Goal: Information Seeking & Learning: Learn about a topic

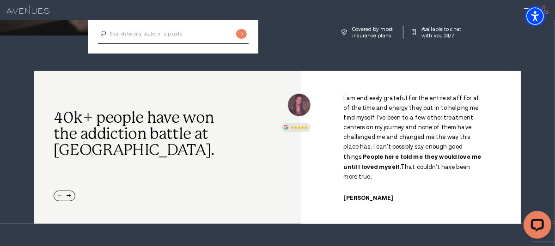
scroll to position [231, 0]
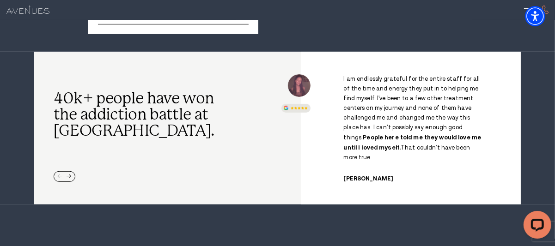
click at [299, 80] on img "/" at bounding box center [299, 85] width 23 height 23
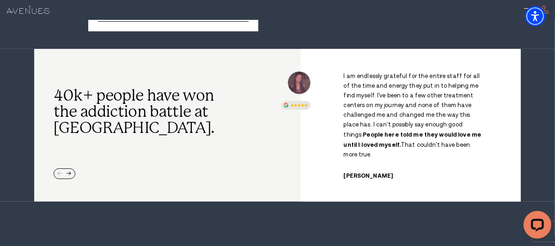
scroll to position [277, 0]
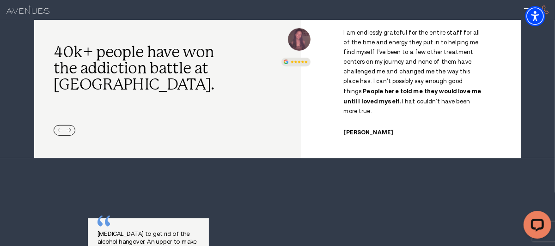
click at [69, 129] on div "Next slide" at bounding box center [69, 131] width 5 height 5
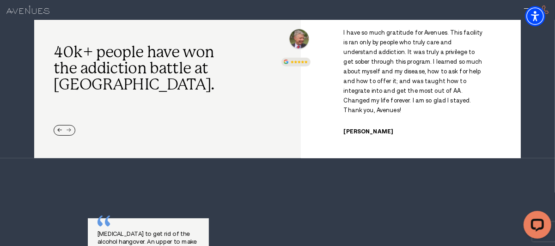
click at [70, 129] on div "Next slide" at bounding box center [69, 131] width 5 height 5
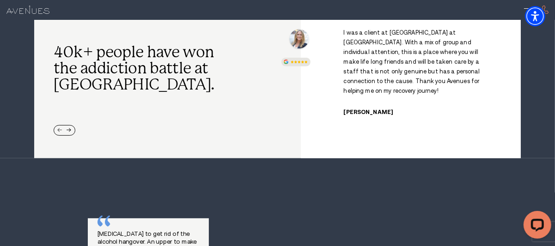
click at [59, 129] on div "Previous slide" at bounding box center [59, 131] width 5 height 5
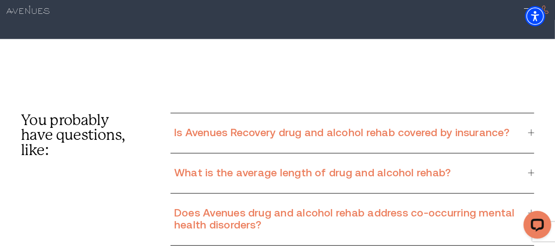
scroll to position [5270, 0]
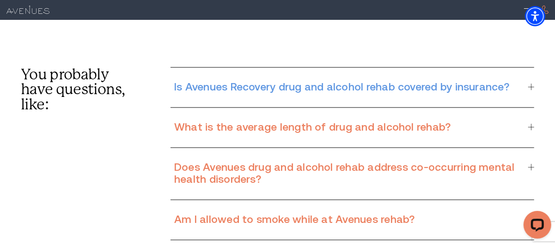
click at [343, 67] on div "Is Avenues Recovery drug and alcohol rehab covered by insurance?" at bounding box center [353, 87] width 364 height 40
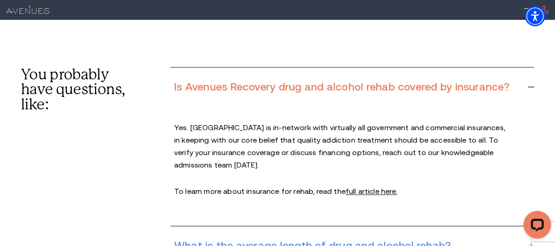
click at [380, 240] on h3 "What is the average length of drug and alcohol rehab?" at bounding box center [345, 246] width 343 height 12
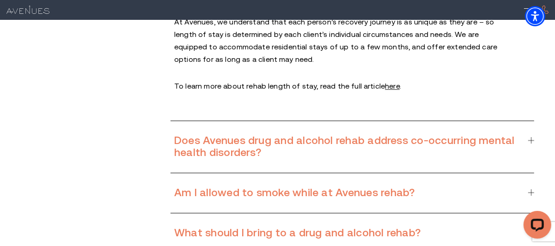
scroll to position [5547, 0]
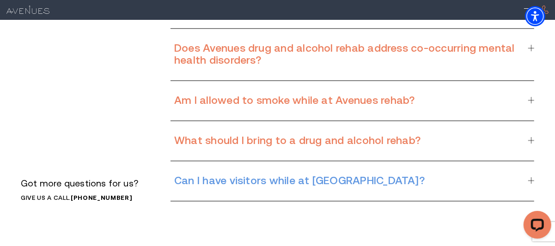
click at [255, 175] on h3 "Can I have visitors while at [GEOGRAPHIC_DATA]?" at bounding box center [345, 181] width 343 height 12
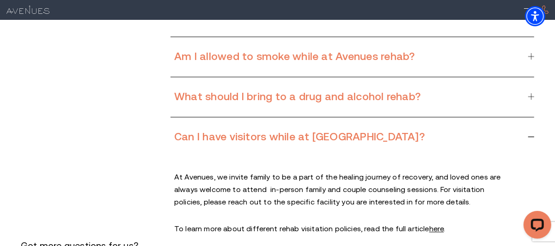
scroll to position [5389, 0]
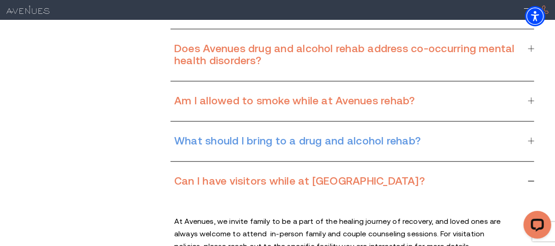
click at [249, 135] on h3 "What should I bring to a drug and alcohol rehab?" at bounding box center [345, 141] width 343 height 12
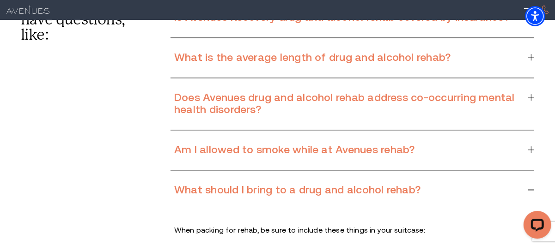
scroll to position [5250, 0]
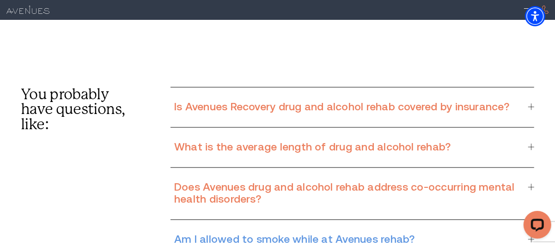
click at [331, 234] on h3 "Am I allowed to smoke while at Avenues rehab?" at bounding box center [345, 240] width 343 height 12
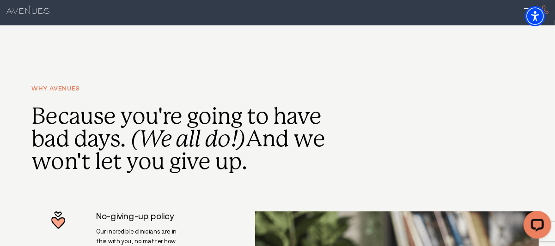
scroll to position [1691, 0]
